Goal: Information Seeking & Learning: Learn about a topic

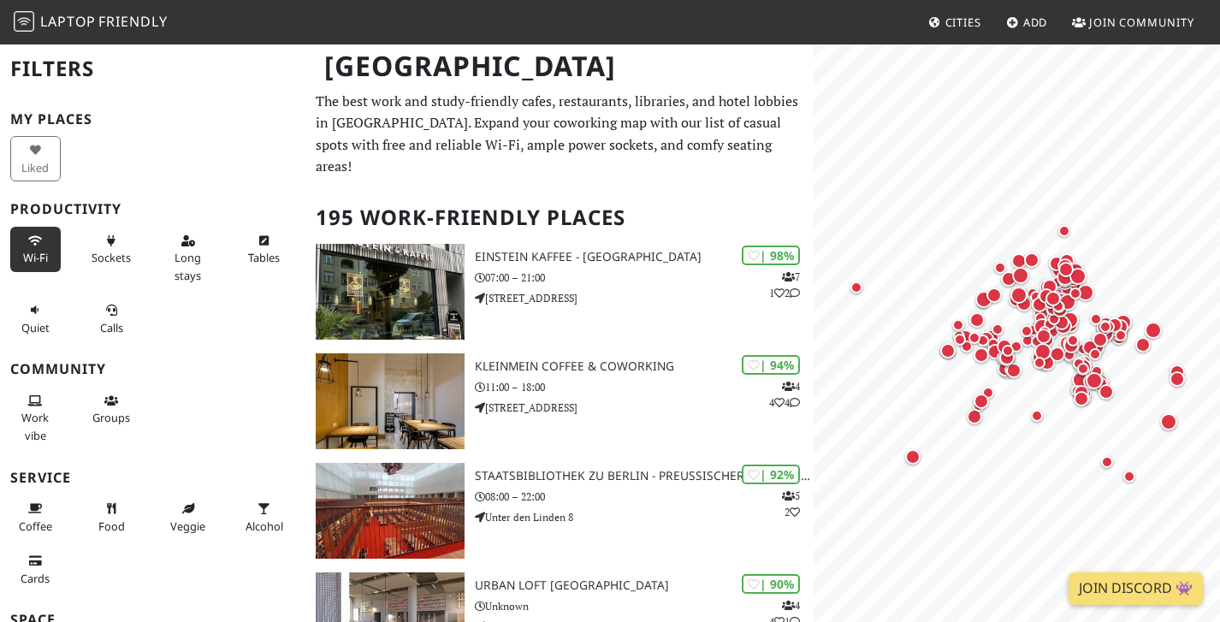
click at [37, 252] on span "Wi-Fi" at bounding box center [35, 257] width 25 height 15
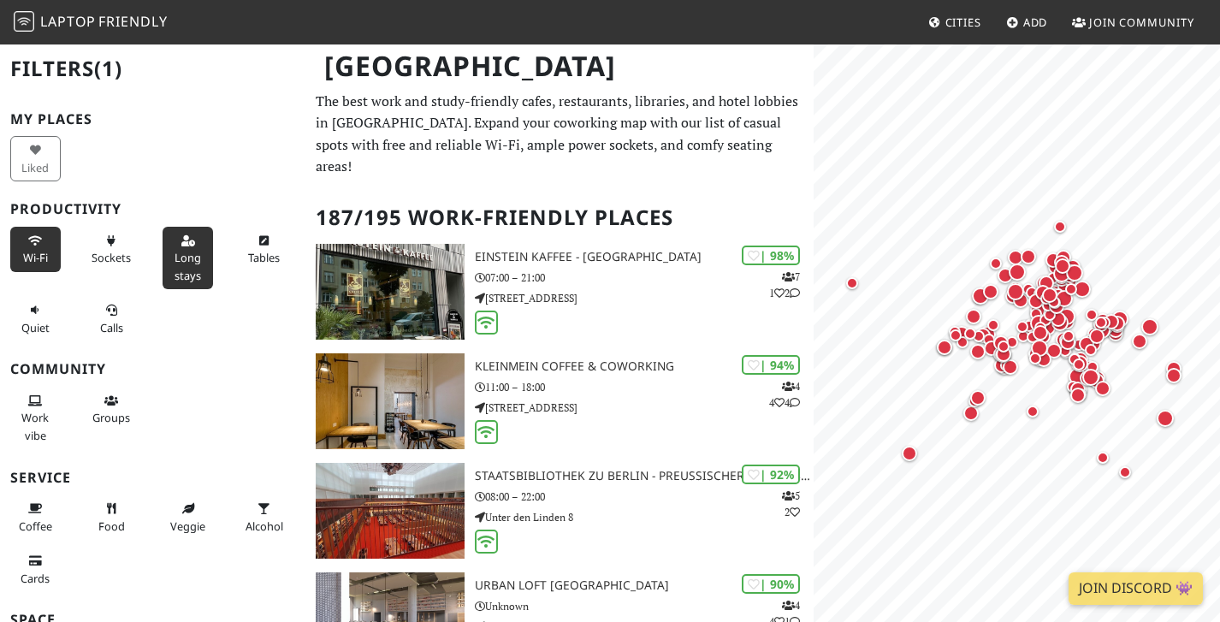
click at [184, 250] on span "Long stays" at bounding box center [188, 266] width 27 height 33
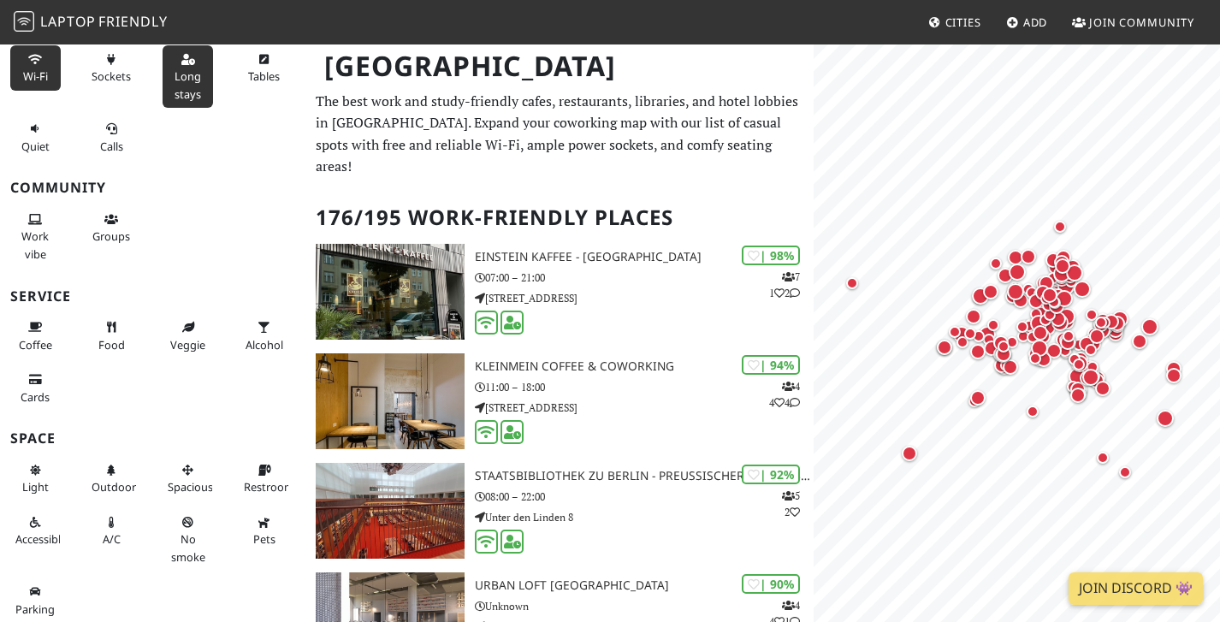
scroll to position [186, 0]
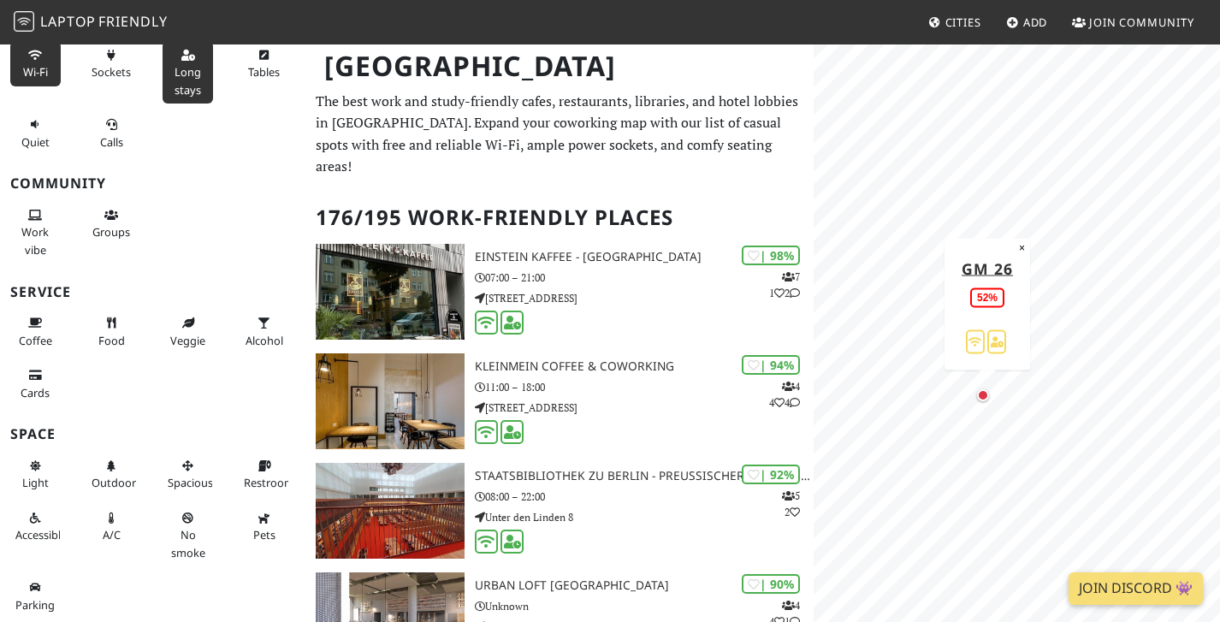
click at [986, 394] on div "Map marker" at bounding box center [983, 395] width 12 height 12
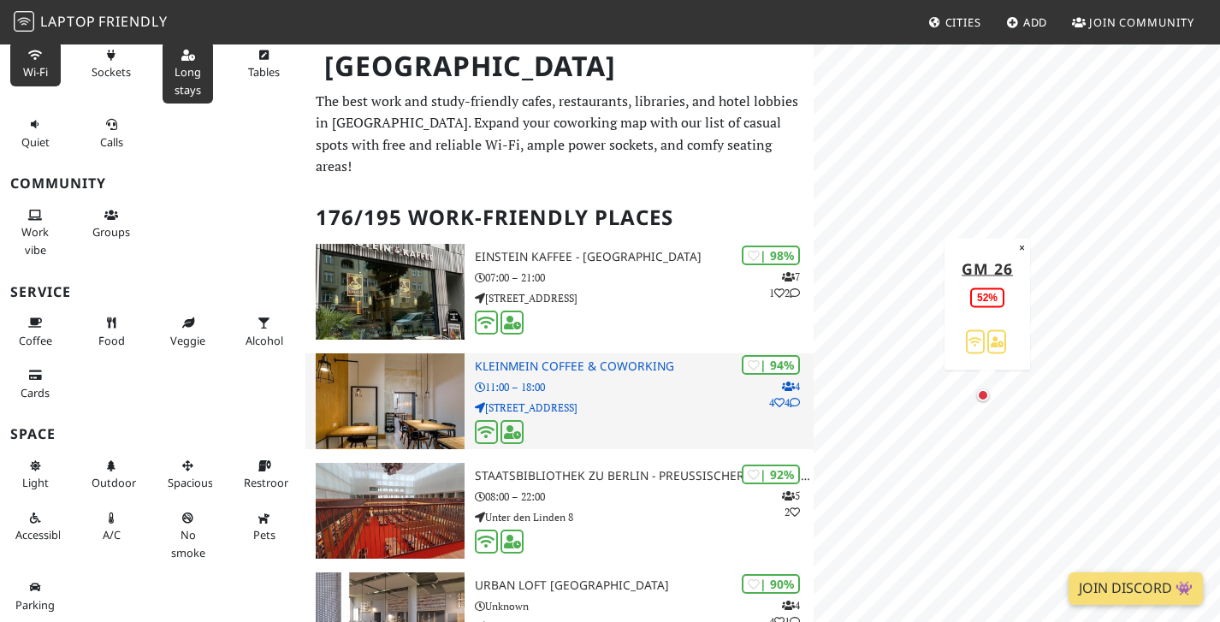
scroll to position [0, 0]
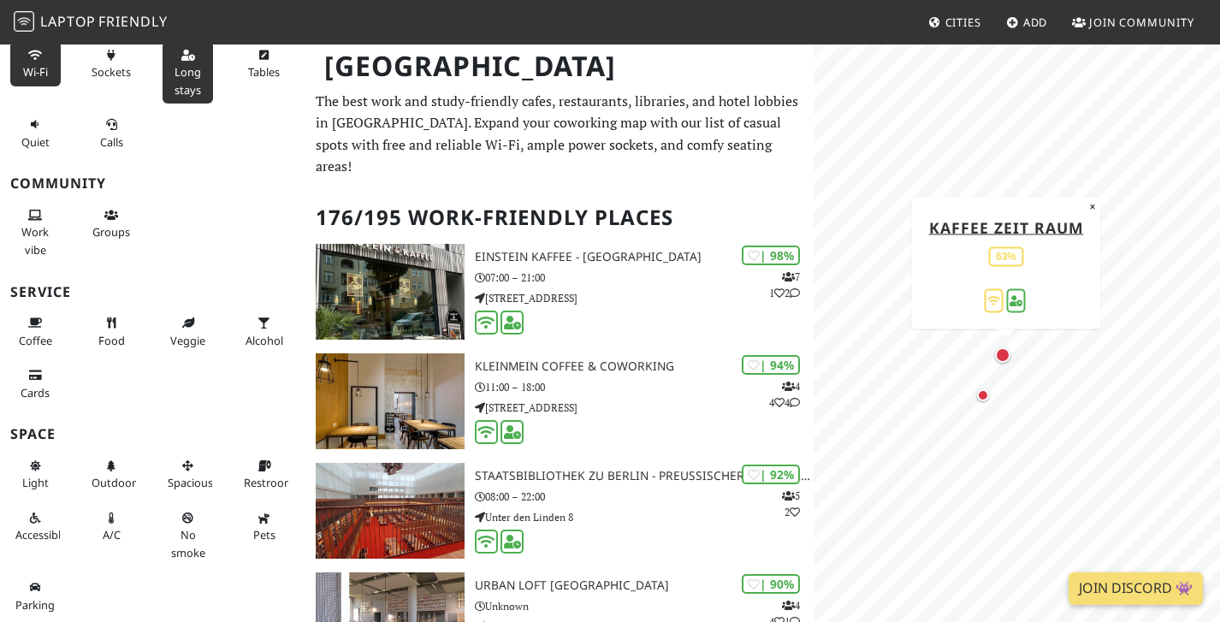
click at [1003, 362] on div "Map marker" at bounding box center [1002, 354] width 15 height 15
click at [187, 71] on span "Long stays" at bounding box center [188, 80] width 27 height 33
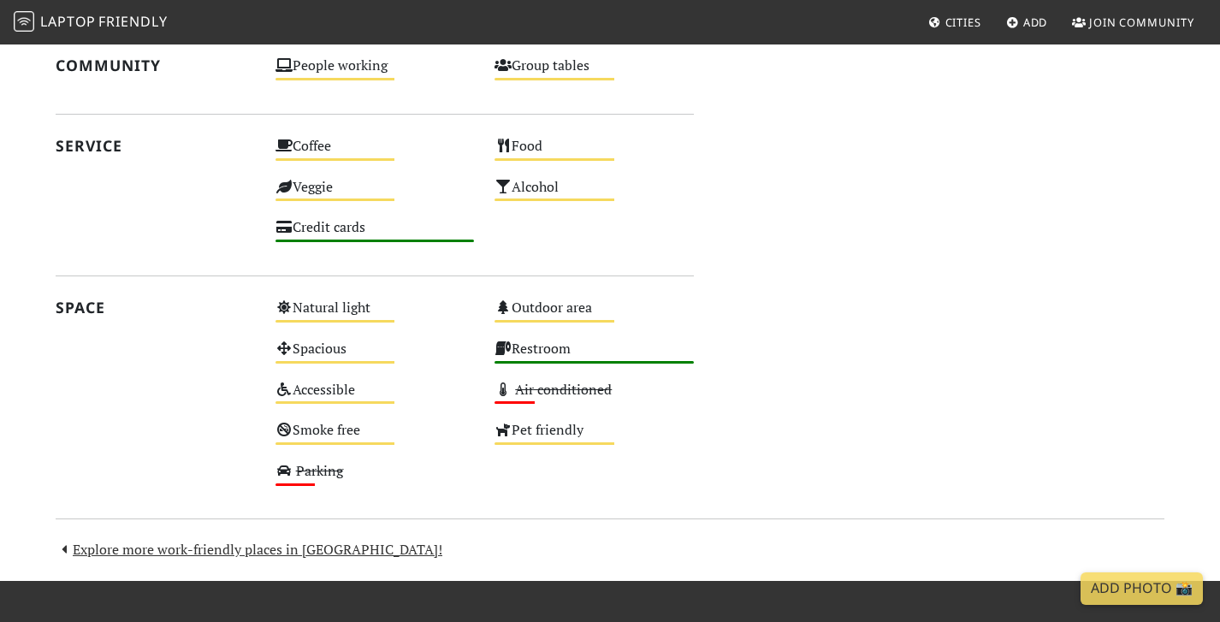
scroll to position [938, 0]
